Goal: Task Accomplishment & Management: Complete application form

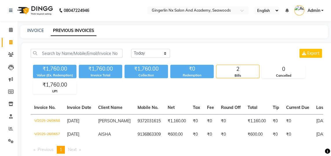
click at [10, 40] on icon at bounding box center [10, 42] width 3 height 4
select select "service"
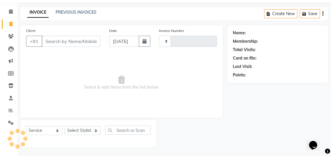
type input "0659"
select select "480"
select select "membership"
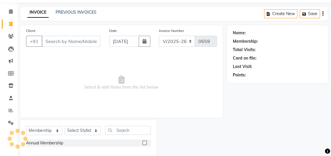
click at [54, 42] on input "Client" at bounding box center [71, 41] width 59 height 11
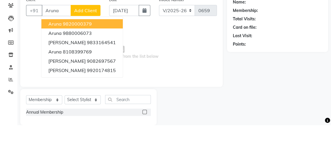
scroll to position [18, 0]
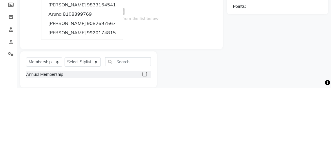
click at [100, 100] on ngb-highlight "9920174815" at bounding box center [101, 101] width 29 height 6
type input "9920174815"
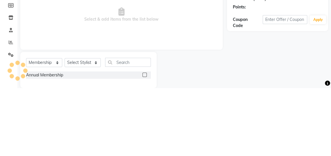
scroll to position [27, 0]
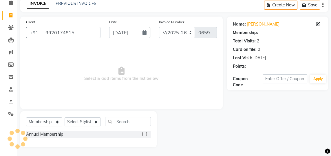
select select "2: Object"
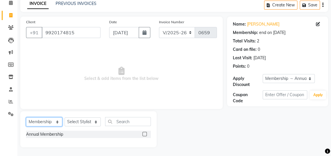
click at [52, 123] on select "Select Service Product Membership Package Voucher Prepaid Gift Card" at bounding box center [44, 121] width 36 height 9
click at [26, 117] on select "Select Service Product Membership Package Voucher Prepaid Gift Card" at bounding box center [44, 121] width 36 height 9
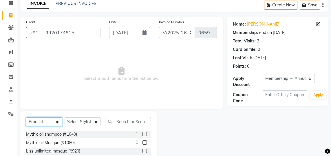
click at [49, 125] on select "Select Service Product Membership Package Voucher Prepaid Gift Card" at bounding box center [44, 121] width 36 height 9
select select "service"
click at [26, 125] on select "Select Service Product Membership Package Voucher Prepaid Gift Card" at bounding box center [44, 121] width 36 height 9
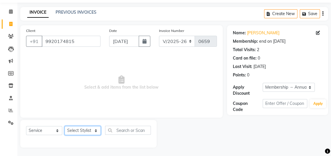
click at [83, 132] on select "Select Stylist Jaya Sajida Samar Sanya Sashina Sheetal Tosif" at bounding box center [83, 130] width 36 height 9
select select "84215"
click at [65, 126] on select "Select Stylist Jaya Sajida Samar Sanya Sashina Sheetal Tosif" at bounding box center [83, 130] width 36 height 9
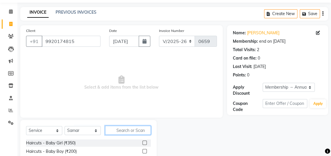
click at [125, 131] on input "text" at bounding box center [128, 129] width 46 height 9
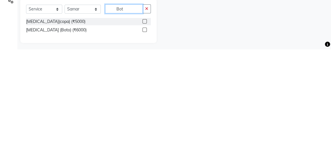
scroll to position [35, 0]
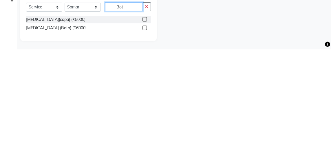
type input "Bot"
click at [144, 134] on label at bounding box center [145, 134] width 4 height 4
click at [144, 134] on input "checkbox" at bounding box center [145, 135] width 4 height 4
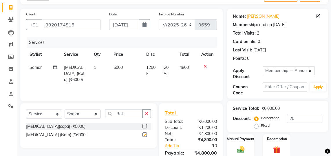
checkbox input "false"
click at [117, 67] on span "6000" at bounding box center [118, 67] width 9 height 5
select select "84215"
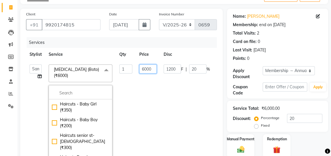
click at [153, 68] on input "6000" at bounding box center [147, 68] width 17 height 9
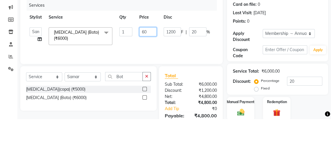
type input "6"
type input "4"
type input "7500"
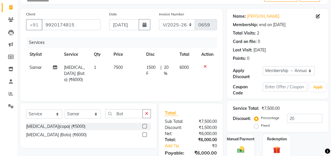
click at [167, 69] on span "20 %" at bounding box center [168, 70] width 9 height 12
select select "84215"
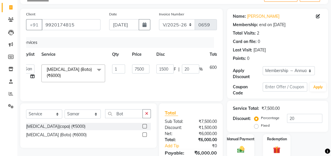
scroll to position [0, 7]
click at [194, 68] on input "20" at bounding box center [190, 68] width 17 height 9
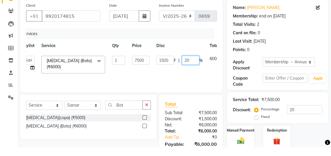
scroll to position [35, 0]
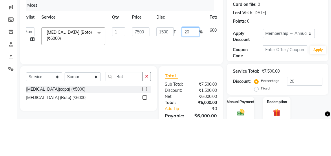
type input "2"
type input "40"
click at [186, 77] on tr "Jaya Sajida Samar Sanya Sashina Sheetal Tosif Botox (Boto) (₹6000) x Haircuts -…" at bounding box center [130, 73] width 223 height 25
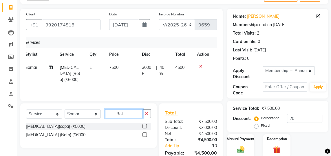
click at [126, 111] on input "Bot" at bounding box center [124, 113] width 38 height 9
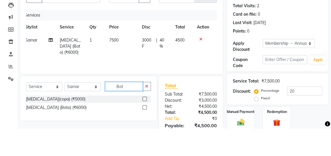
scroll to position [35, 0]
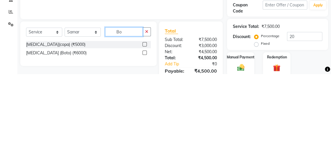
type input "B"
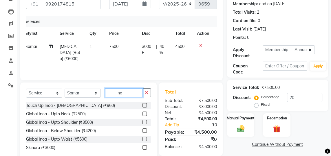
scroll to position [0, 0]
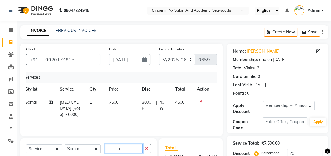
type input "I"
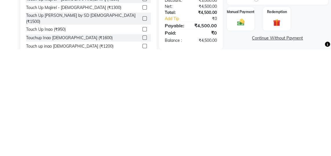
type input "Touc"
click at [144, 142] on label at bounding box center [145, 144] width 4 height 4
click at [144, 143] on input "checkbox" at bounding box center [145, 145] width 4 height 4
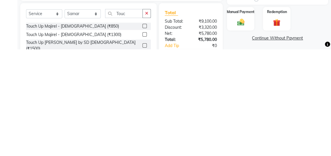
scroll to position [55, 0]
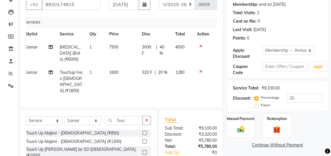
checkbox input "false"
click at [158, 69] on span "20 %" at bounding box center [162, 72] width 9 height 6
select select "84215"
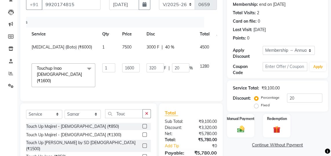
scroll to position [0, 18]
click at [181, 67] on input "20" at bounding box center [179, 67] width 17 height 9
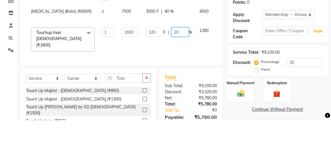
type input "2"
type input "40"
click at [194, 79] on tr "Jaya Sajida Samar Sanya Sashina Sheetal Tosif Touchup Inao female (₹1600) x Hai…" at bounding box center [119, 75] width 223 height 31
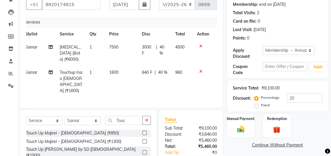
scroll to position [63, 0]
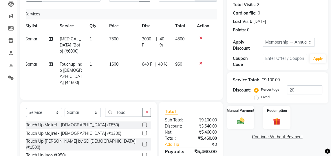
click at [238, 121] on img at bounding box center [241, 120] width 12 height 8
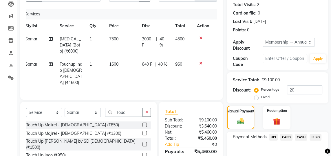
click at [273, 127] on div "Redemption" at bounding box center [277, 116] width 28 height 23
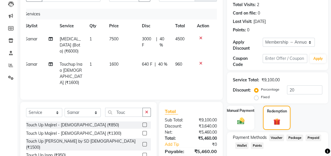
click at [240, 118] on img at bounding box center [241, 120] width 12 height 8
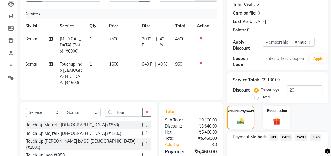
click at [274, 138] on span "UPI" at bounding box center [273, 137] width 9 height 7
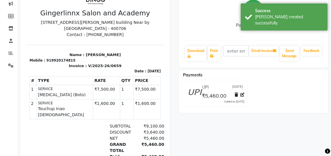
scroll to position [90, 0]
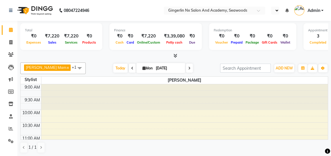
select select "en"
click at [9, 41] on icon at bounding box center [10, 42] width 3 height 4
select select "service"
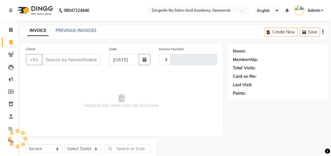
type input "0660"
select select "480"
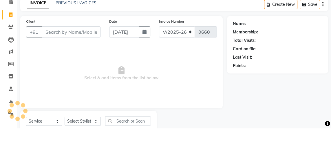
select select "membership"
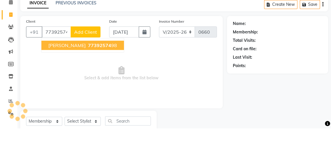
type input "7739257498"
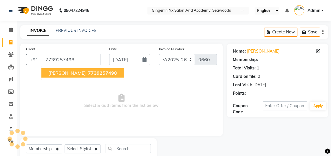
select select "2: Object"
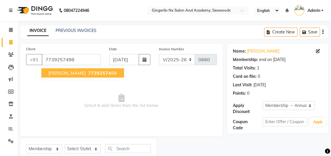
click at [88, 73] on span "77392574" at bounding box center [99, 73] width 23 height 6
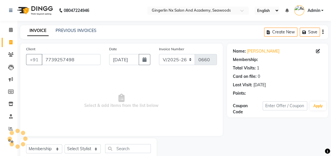
select select "2: Object"
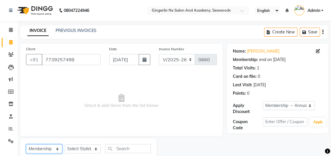
click at [47, 149] on select "Select Service Product Membership Package Voucher Prepaid Gift Card" at bounding box center [44, 148] width 36 height 9
select select "service"
click at [26, 144] on select "Select Service Product Membership Package Voucher Prepaid Gift Card" at bounding box center [44, 148] width 36 height 9
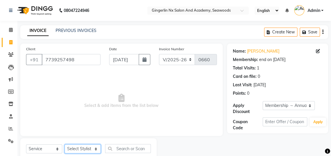
click at [93, 149] on select "Select Stylist Jaya Sajida Samar Sanya Sashina Sheetal Tosif" at bounding box center [83, 148] width 36 height 9
select select "84216"
click at [65, 144] on select "Select Stylist Jaya Sajida Samar Sanya Sashina Sheetal Tosif" at bounding box center [83, 148] width 36 height 9
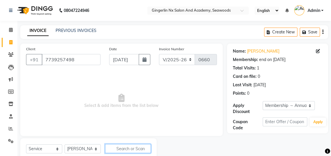
click at [141, 150] on input "text" at bounding box center [128, 148] width 46 height 9
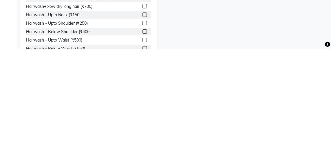
scroll to position [56, 0]
type input "Hairwas"
click at [144, 139] on label at bounding box center [145, 138] width 4 height 4
click at [144, 139] on input "checkbox" at bounding box center [145, 138] width 4 height 4
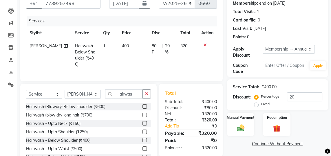
checkbox input "false"
click at [126, 45] on td "400" at bounding box center [133, 54] width 30 height 31
select select "84216"
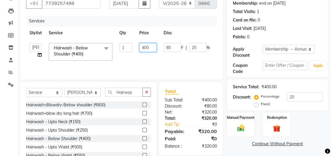
click at [151, 45] on input "400" at bounding box center [147, 47] width 17 height 9
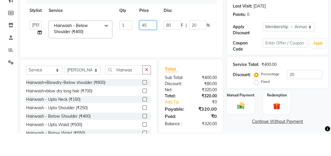
type input "450"
click at [195, 59] on tr "Jaya Sajida Samar Sanya Sashina Sheetal Tosif Hairwash - Below Shoulder (₹400) …" at bounding box center [137, 51] width 223 height 25
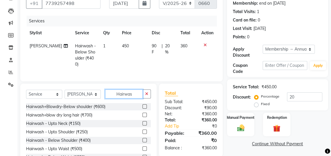
click at [135, 93] on input "Hairwas" at bounding box center [124, 93] width 38 height 9
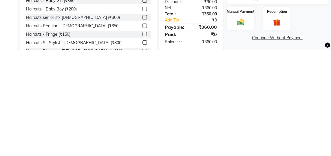
scroll to position [63, 0]
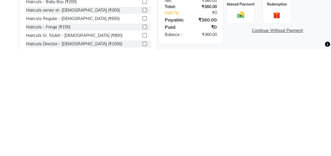
type input "Haircut"
click at [144, 149] on label at bounding box center [145, 150] width 4 height 4
click at [144, 149] on input "checkbox" at bounding box center [145, 151] width 4 height 4
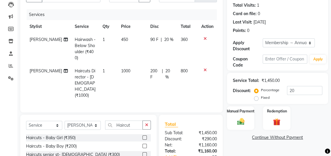
checkbox input "false"
click at [191, 66] on td "800" at bounding box center [187, 82] width 21 height 37
select select "84216"
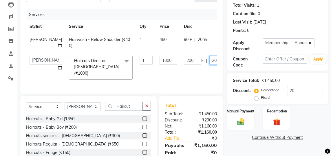
click at [209, 61] on input "20" at bounding box center [217, 60] width 17 height 9
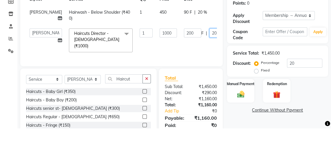
scroll to position [62, 0]
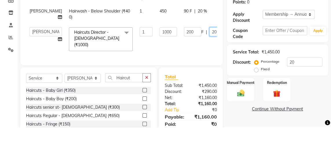
type input "2"
type input "40"
click at [209, 63] on input "40" at bounding box center [217, 60] width 17 height 9
click at [218, 74] on div "Client +91 7739257498 Date 01-09-2025 Invoice Number V/2025 V/2025-26 0660 Serv…" at bounding box center [121, 37] width 202 height 112
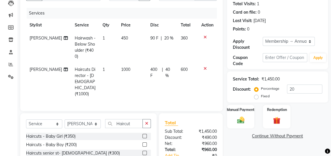
scroll to position [69, 0]
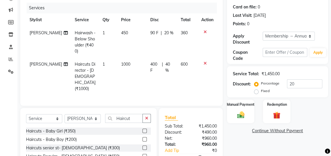
click at [169, 30] on span "20 %" at bounding box center [168, 33] width 9 height 6
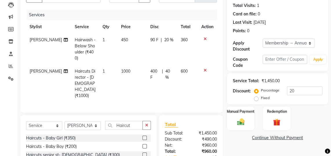
select select "84216"
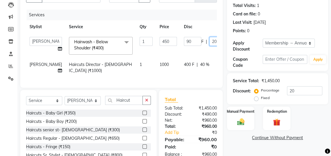
click at [209, 43] on input "20" at bounding box center [217, 41] width 17 height 9
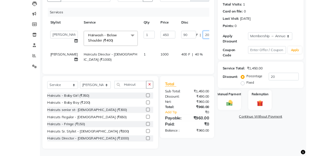
scroll to position [74, 0]
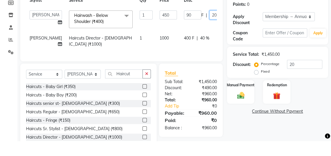
type input "2"
type input "40"
click at [211, 51] on tr "Sashina Haircuts Director - Female (₹1000) 1 1000 400 F | 40 % 600" at bounding box center [148, 56] width 244 height 19
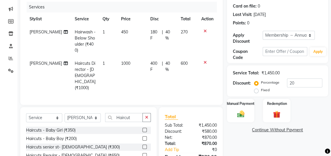
scroll to position [69, 0]
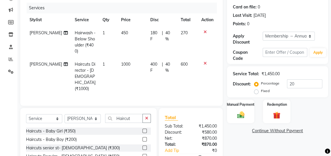
click at [249, 103] on label "Manual Payment" at bounding box center [241, 104] width 28 height 5
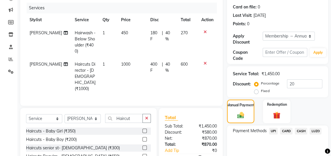
click at [276, 130] on span "UPI" at bounding box center [273, 130] width 9 height 7
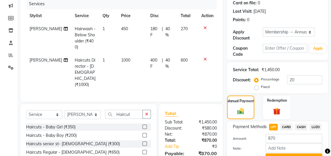
scroll to position [74, 0]
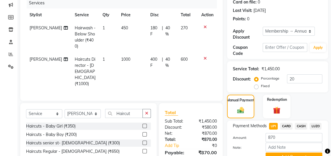
click at [303, 155] on button "Add Payment" at bounding box center [294, 156] width 57 height 9
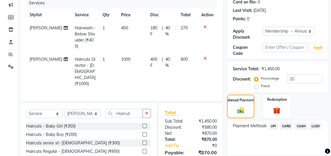
scroll to position [98, 0]
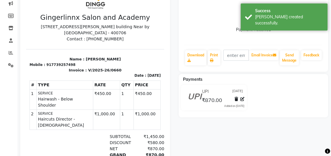
scroll to position [101, 0]
